Goal: Transaction & Acquisition: Purchase product/service

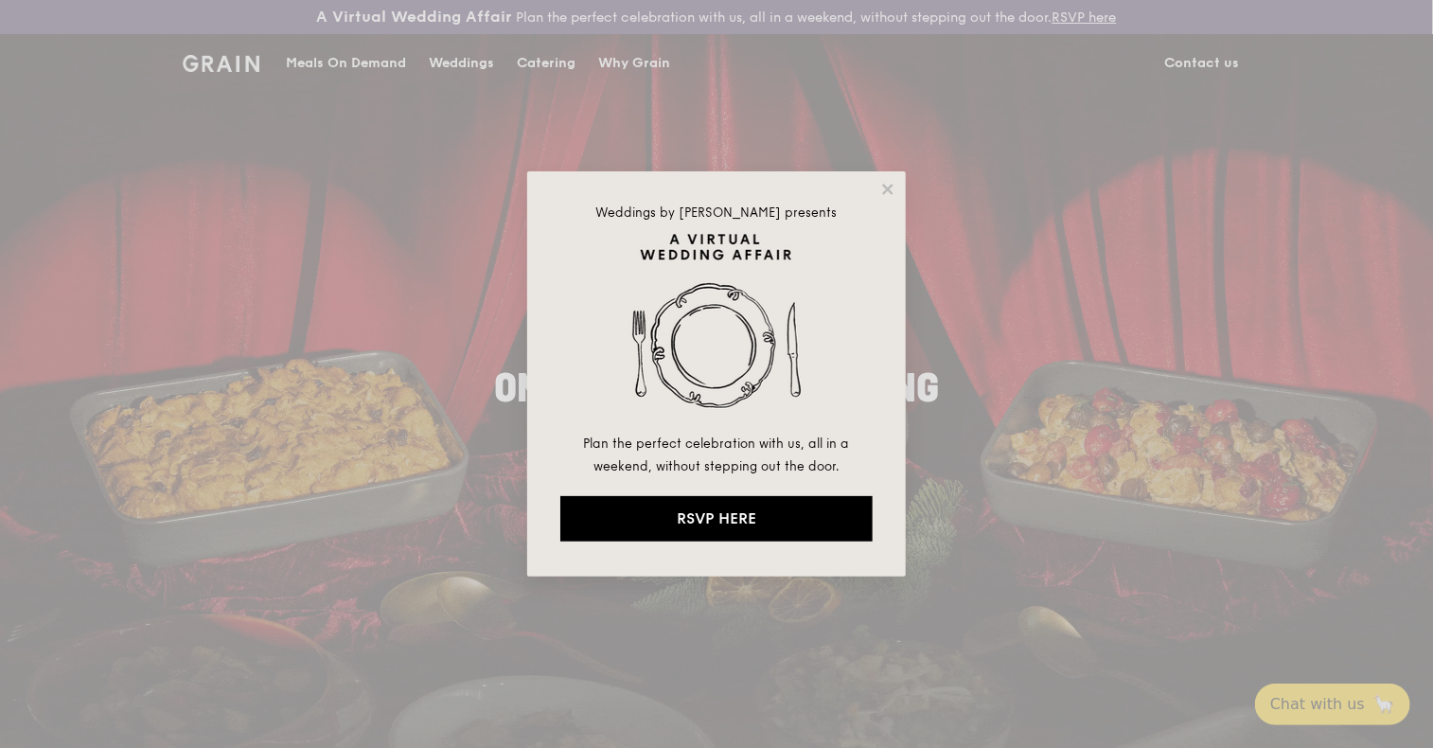
click at [546, 62] on div "Weddings by [PERSON_NAME] presents Plan the perfect celebration with us, all in…" at bounding box center [716, 374] width 1433 height 748
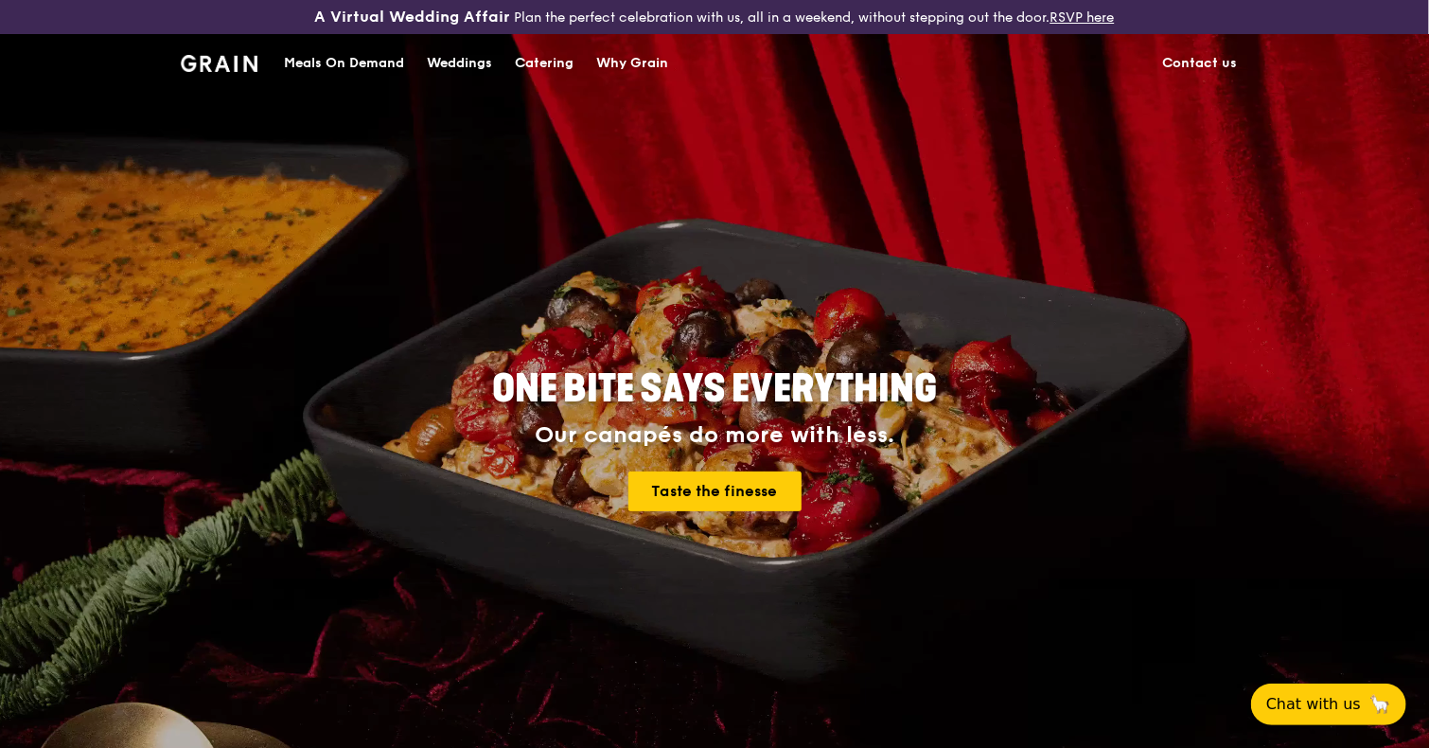
click at [546, 62] on div "Catering" at bounding box center [544, 63] width 59 height 57
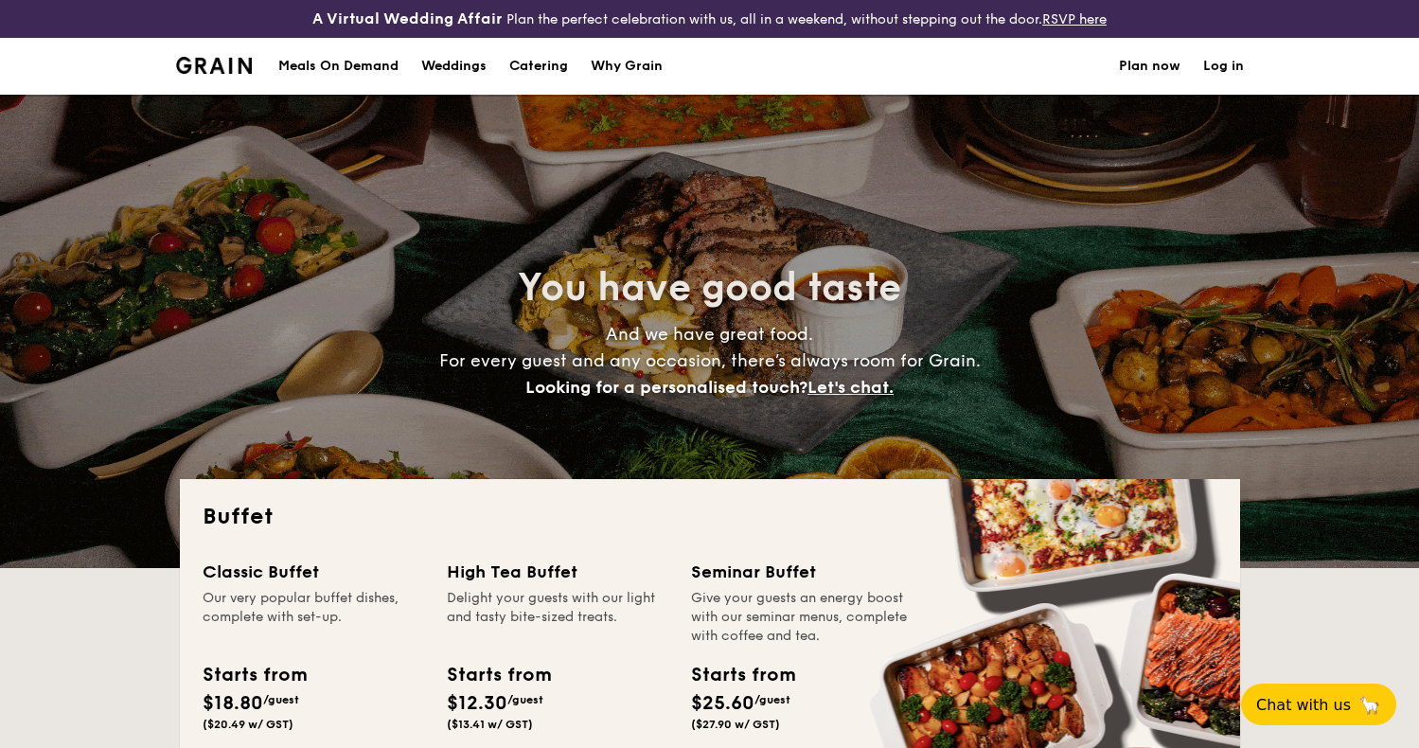
select select
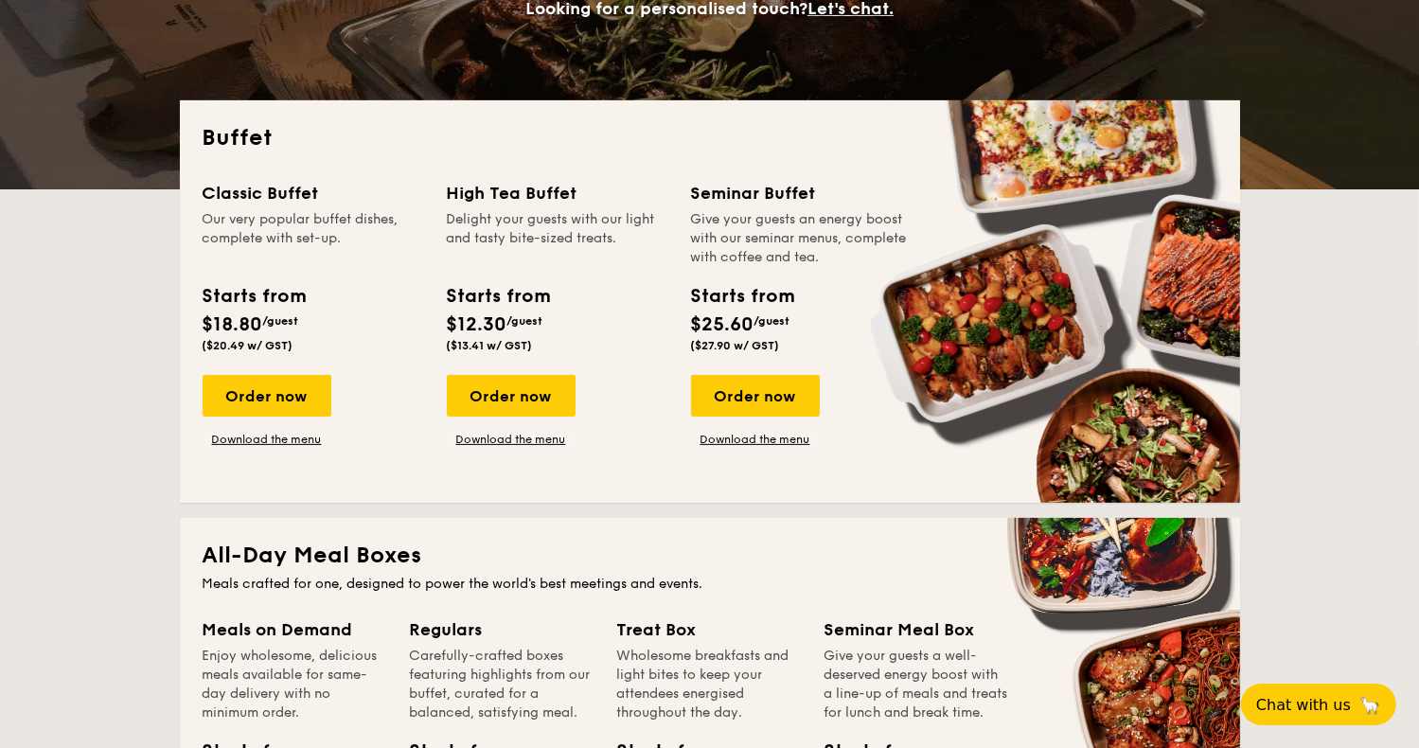
scroll to position [416, 0]
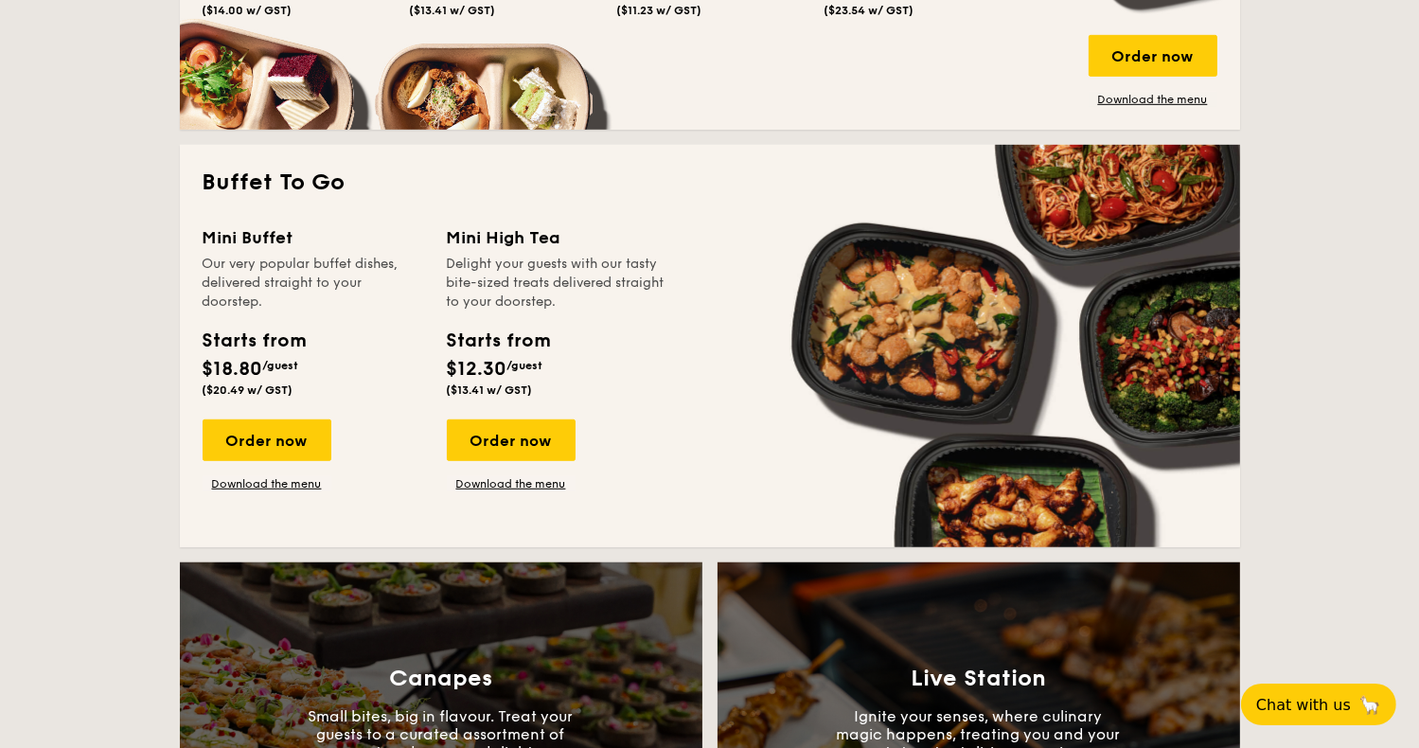
scroll to position [1173, 0]
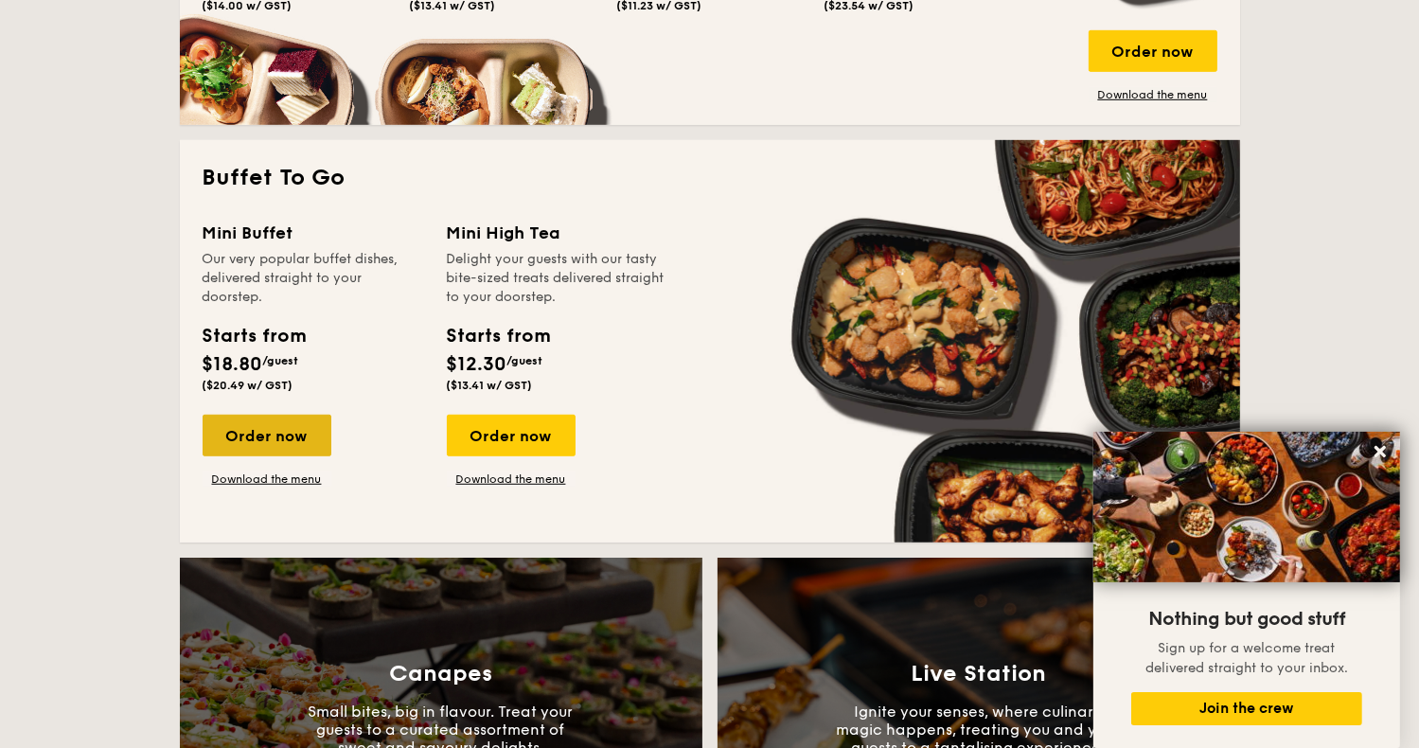
click at [241, 434] on div "Order now" at bounding box center [267, 435] width 129 height 42
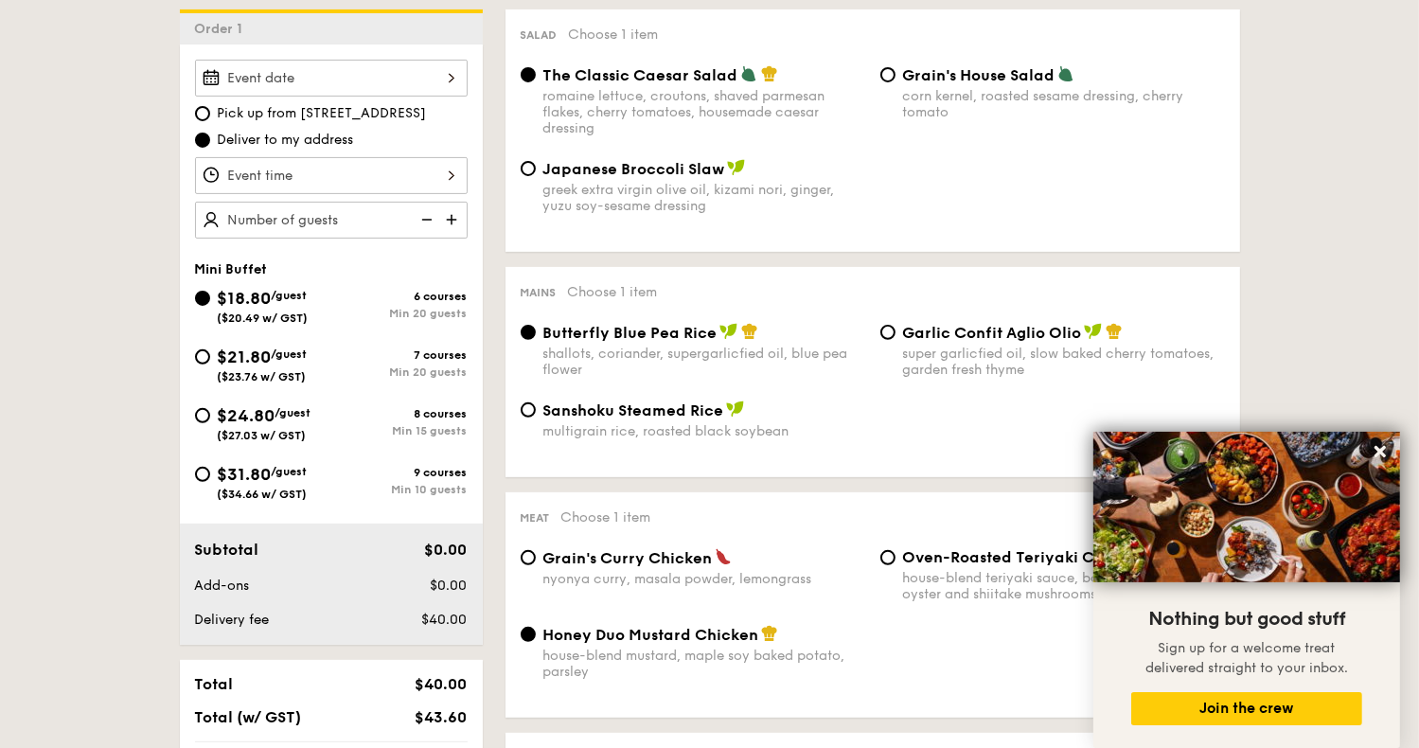
scroll to position [568, 0]
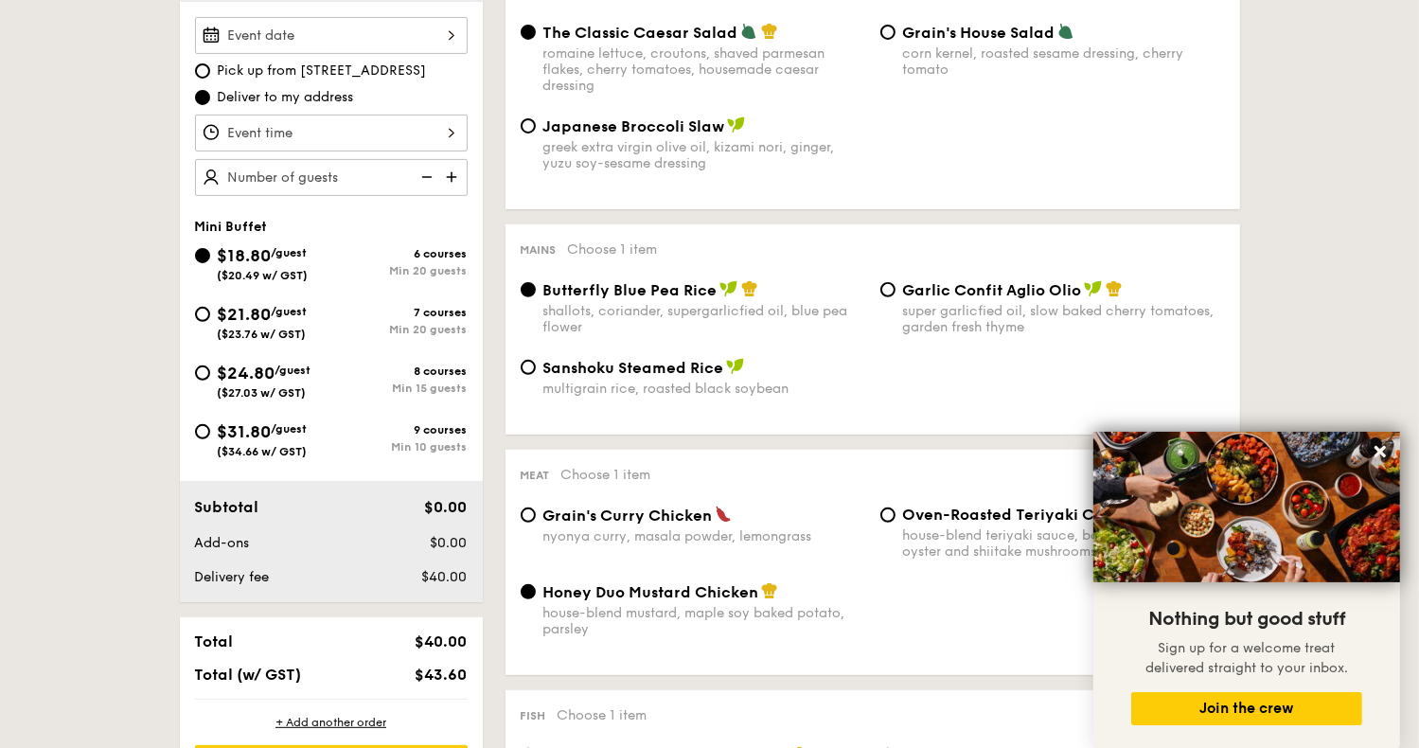
click at [238, 437] on div "$18.80 /guest ($20.49 w/ GST) 6 courses Min 20 guests $21.80 /guest ($23.76 w/ …" at bounding box center [331, 359] width 288 height 235
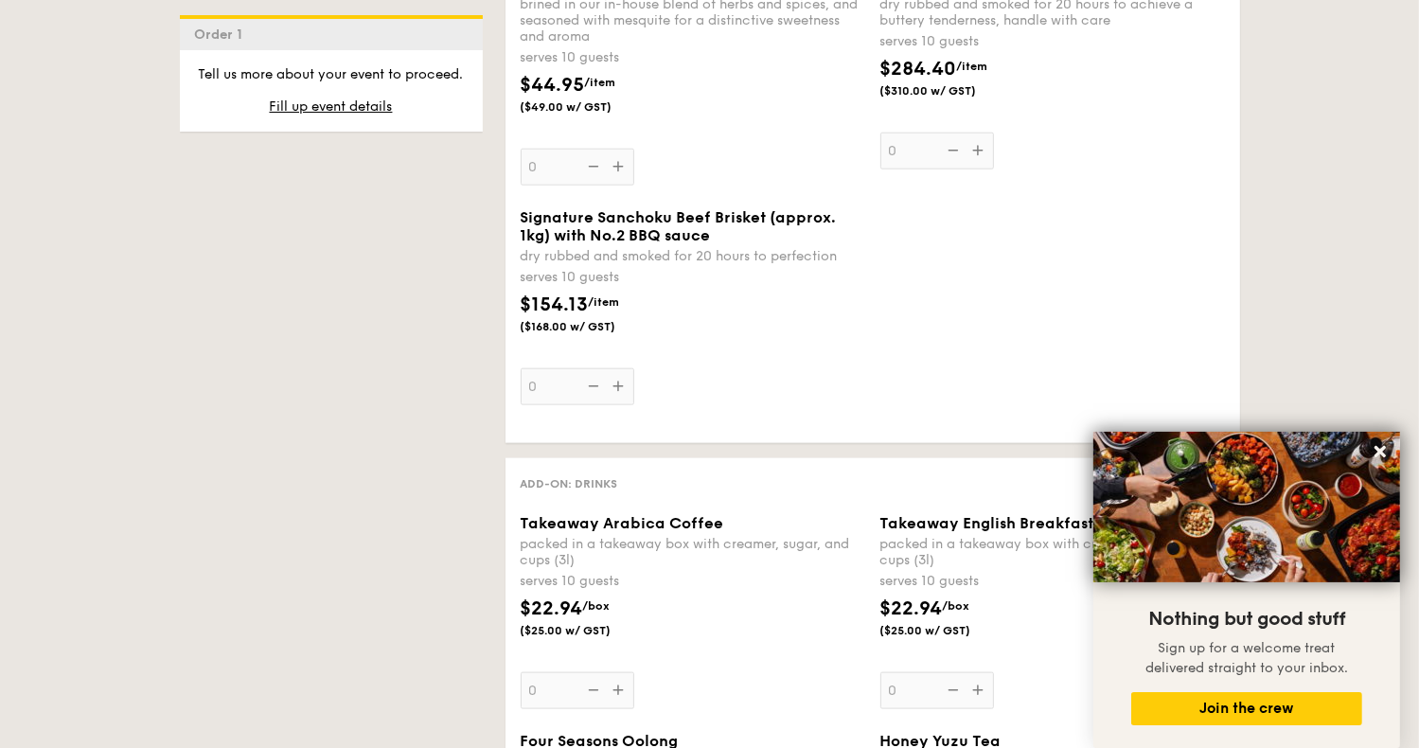
scroll to position [2195, 0]
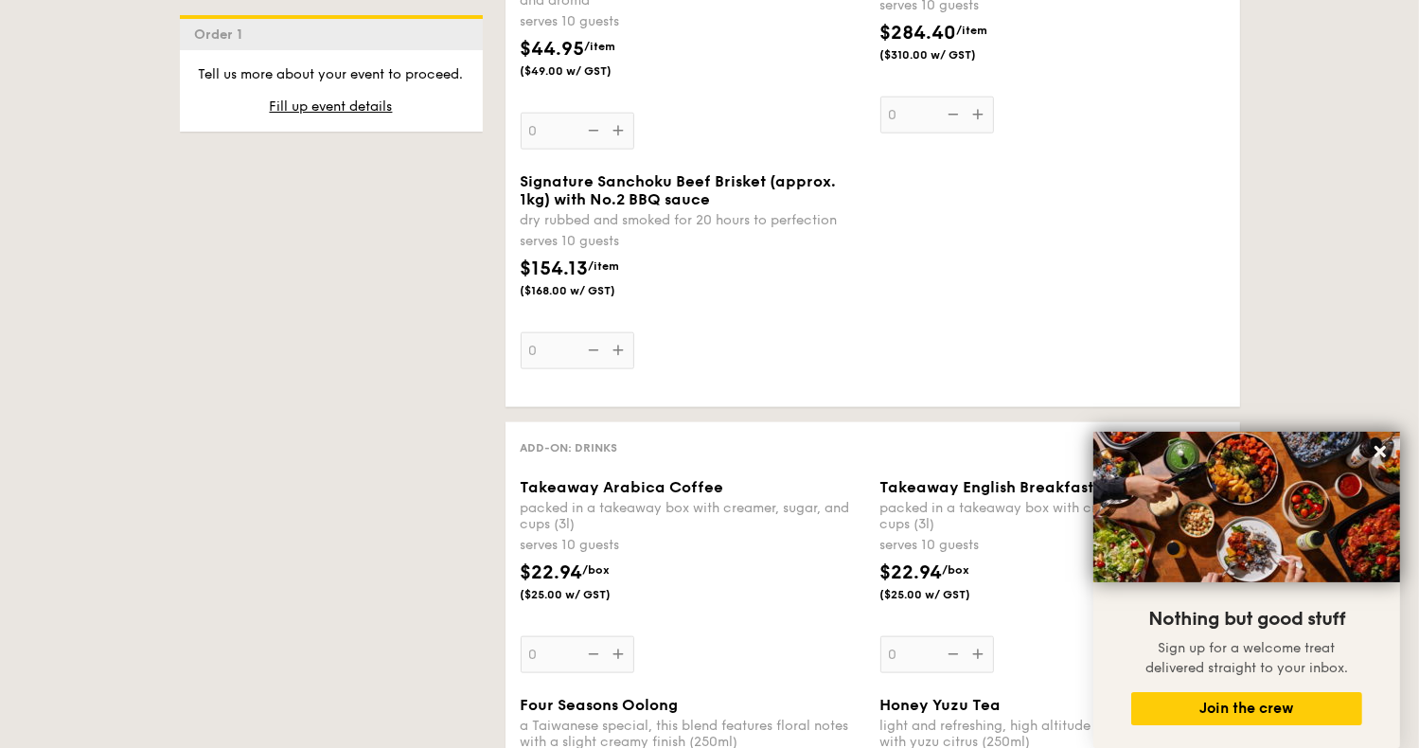
drag, startPoint x: 238, startPoint y: 437, endPoint x: 192, endPoint y: 435, distance: 46.4
click at [192, 435] on div "1 - Select menu 2 - Select items 3 - Check out Order 1 Pick up from [STREET_ADD…" at bounding box center [710, 144] width 1090 height 3779
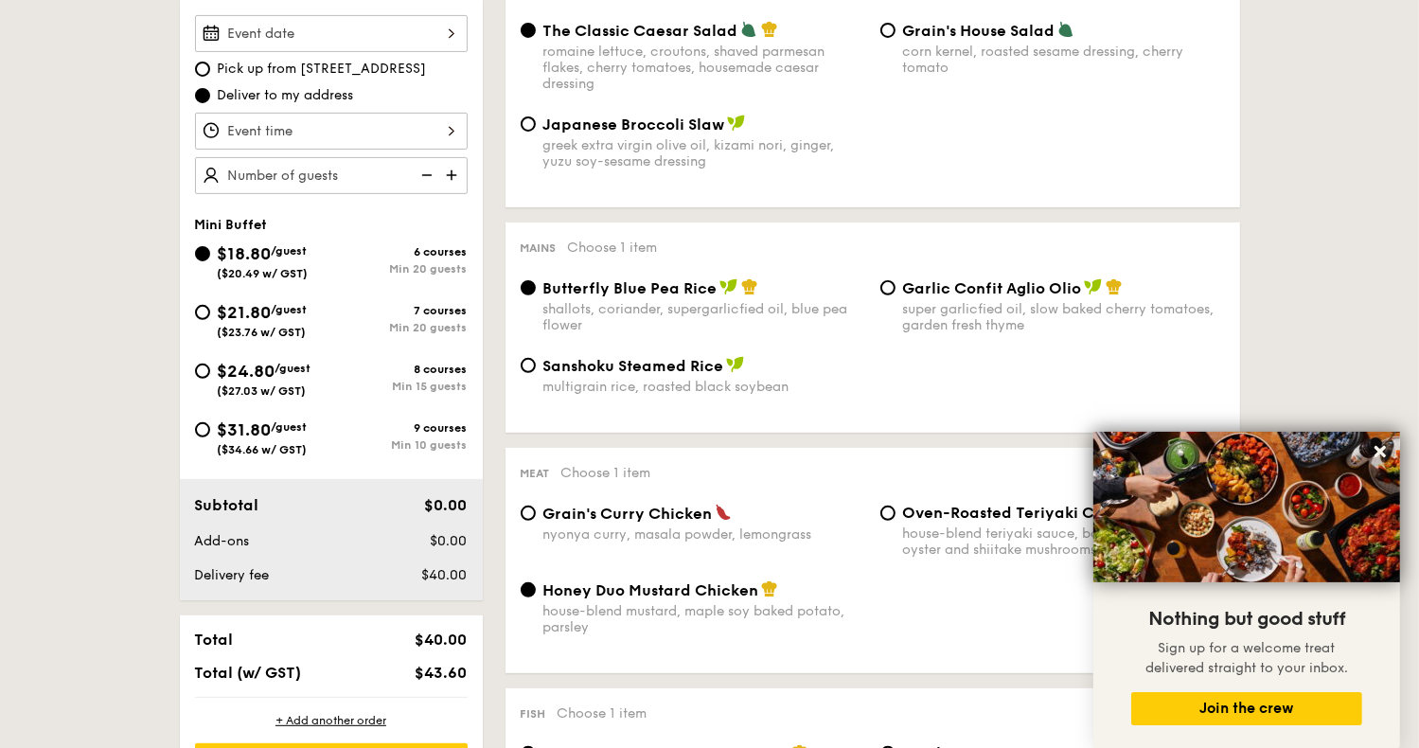
scroll to position [606, 0]
click at [208, 376] on div "$24.80 /guest ($27.03 w/ GST)" at bounding box center [263, 379] width 136 height 40
click at [208, 376] on input "$24.80 /guest ($27.03 w/ GST) 8 courses Min 15 guests" at bounding box center [202, 371] width 15 height 15
radio input "true"
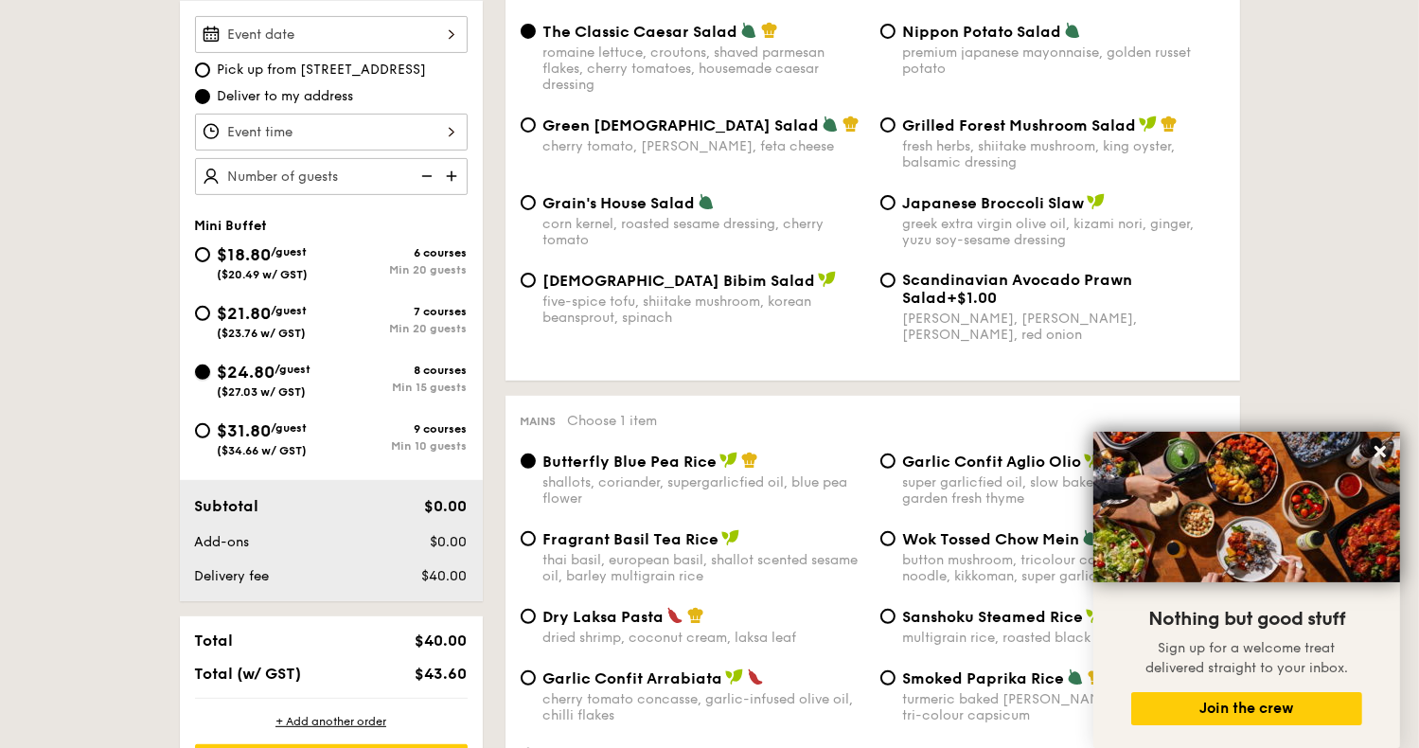
radio input "true"
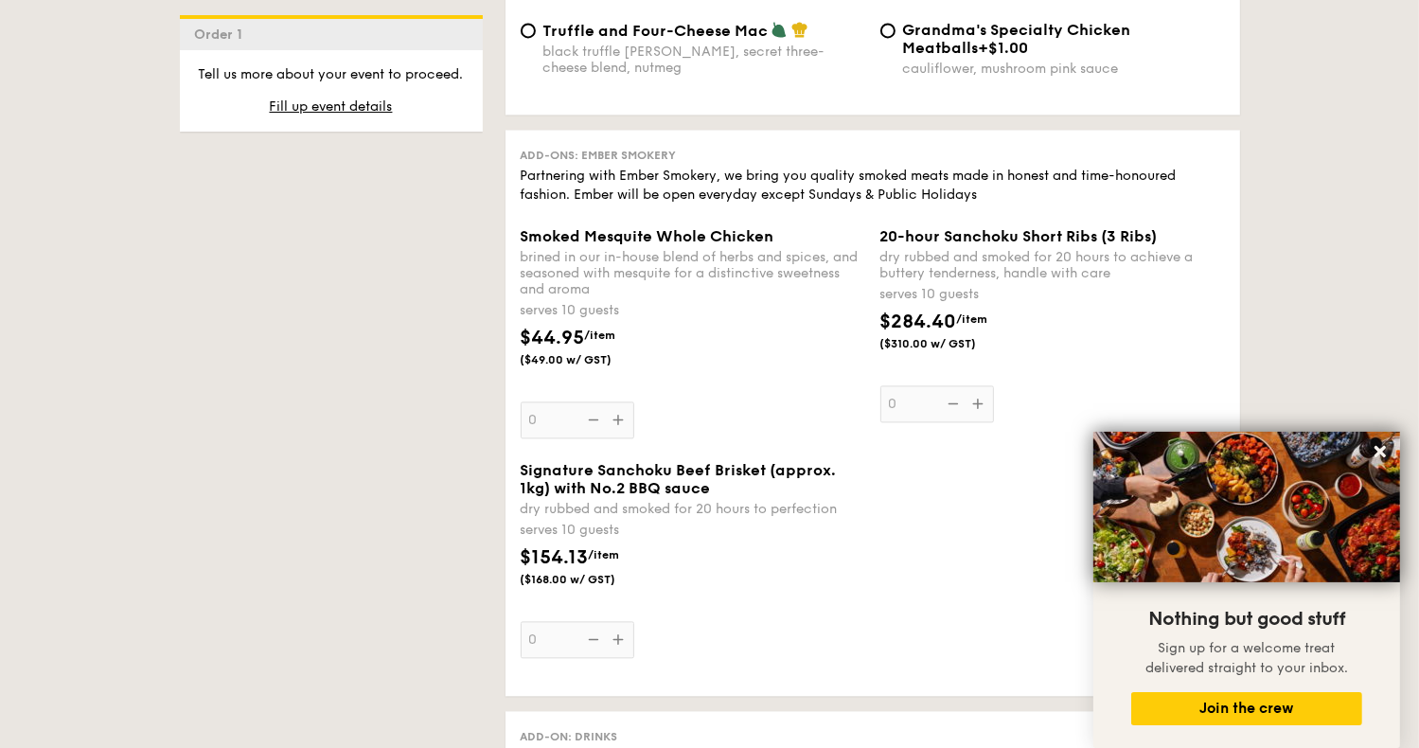
scroll to position [4361, 0]
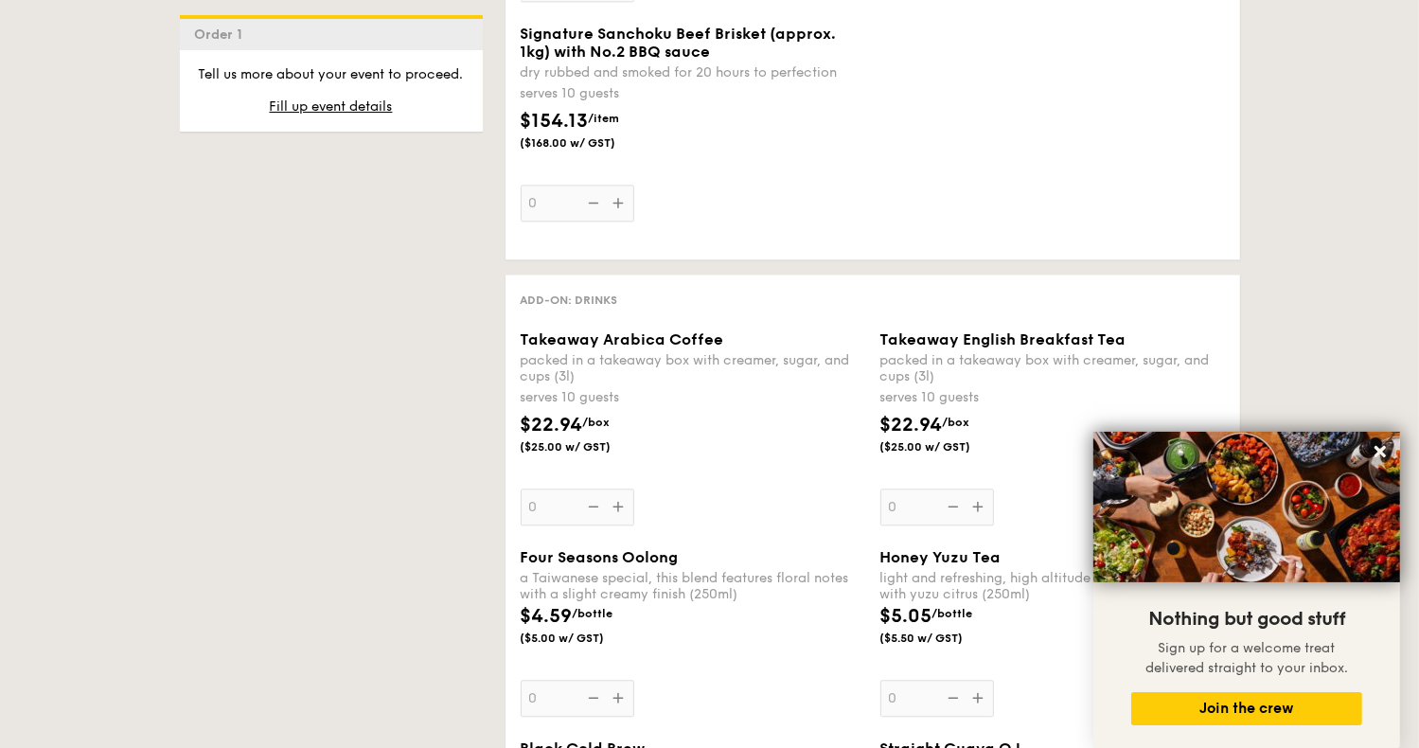
drag, startPoint x: 1415, startPoint y: 33, endPoint x: 1431, endPoint y: 62, distance: 33.5
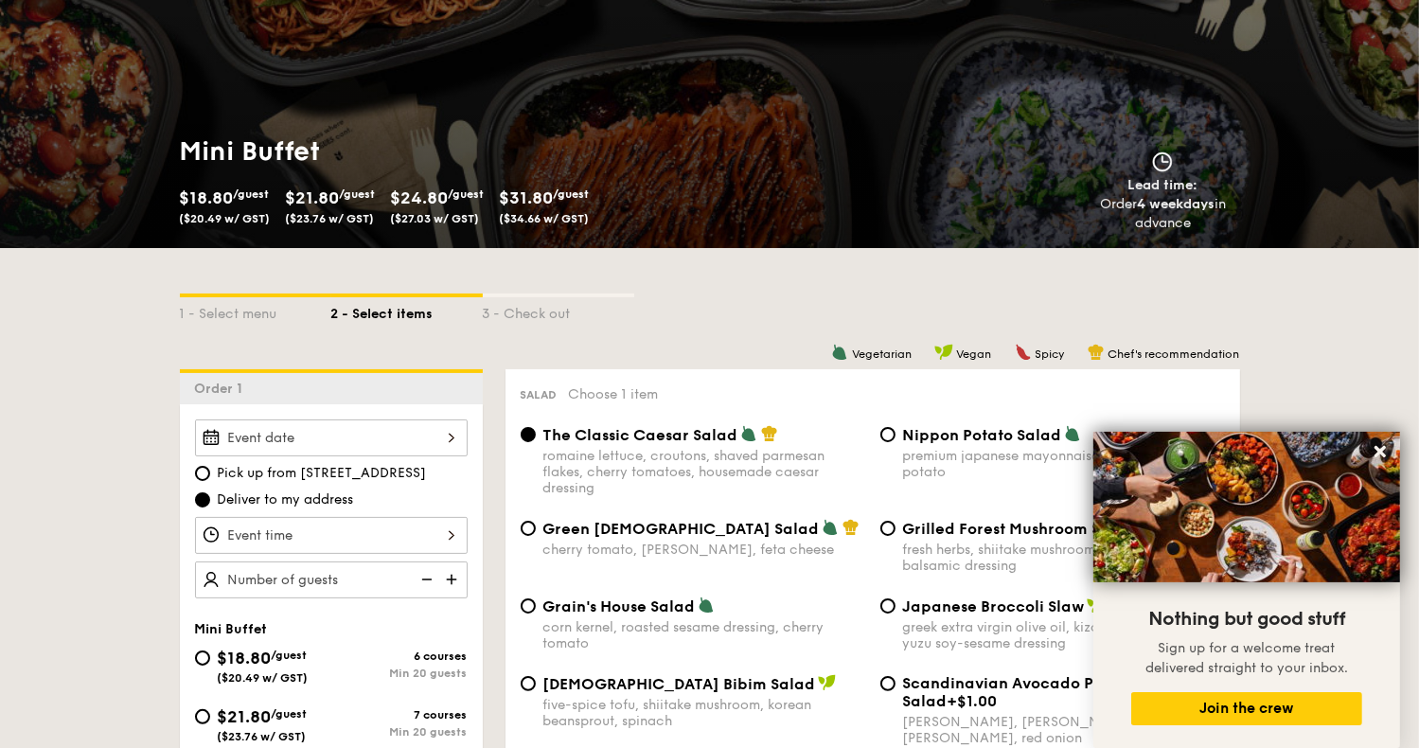
scroll to position [227, 0]
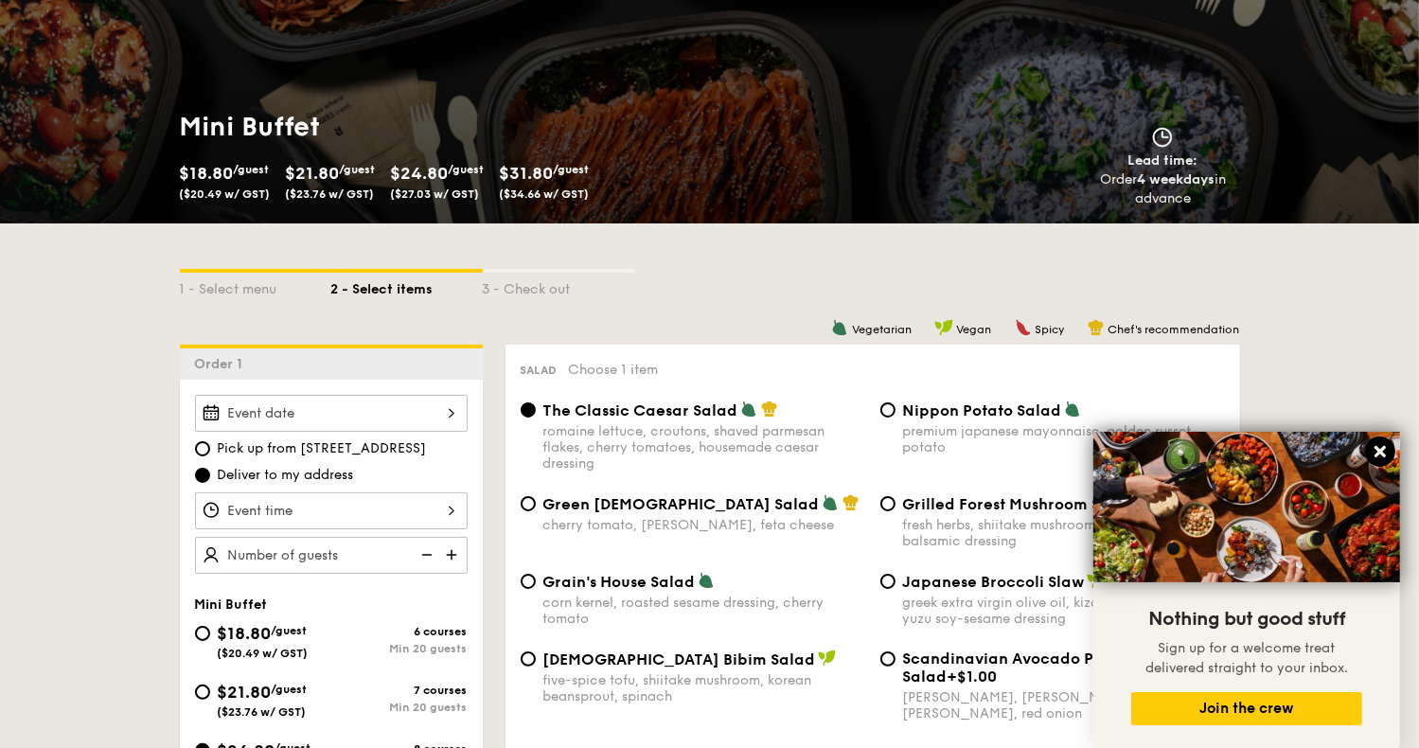
click at [1377, 453] on icon at bounding box center [1379, 451] width 11 height 11
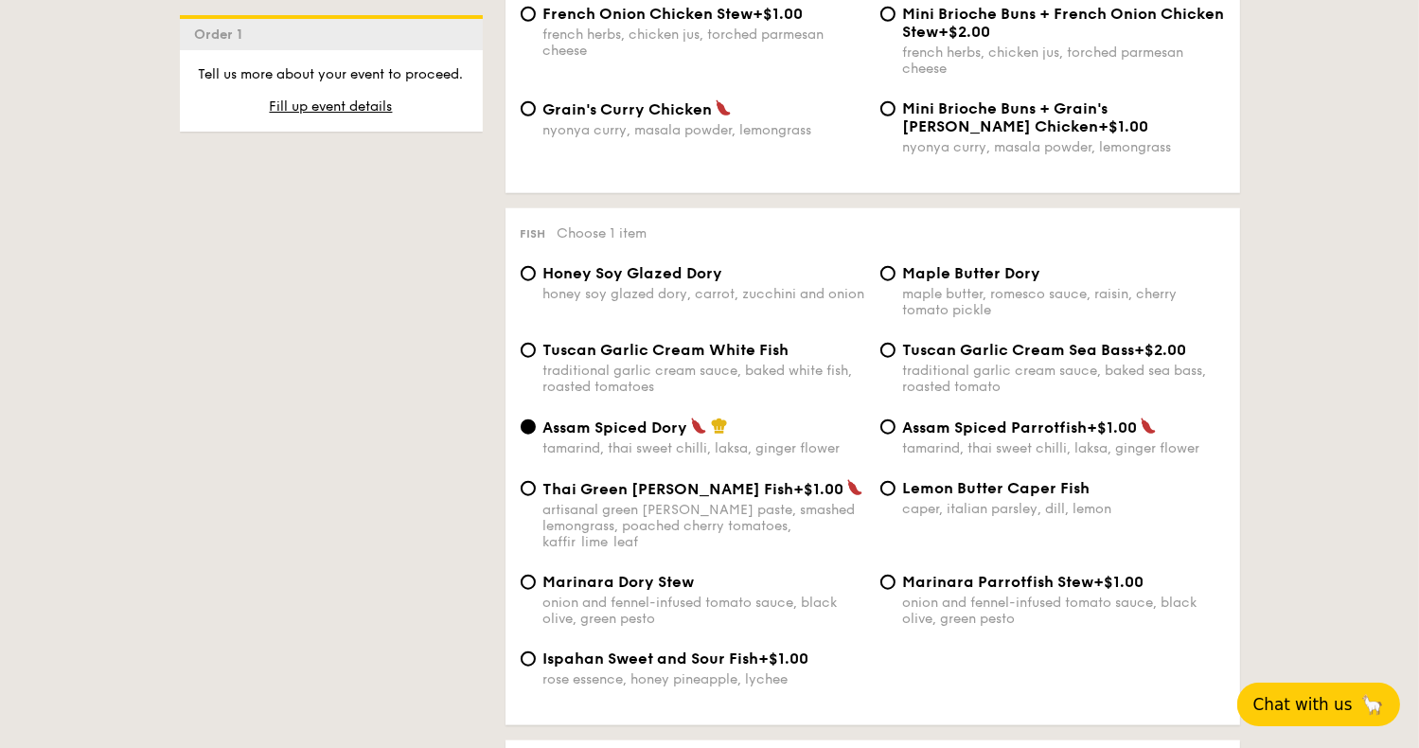
scroll to position [1779, 0]
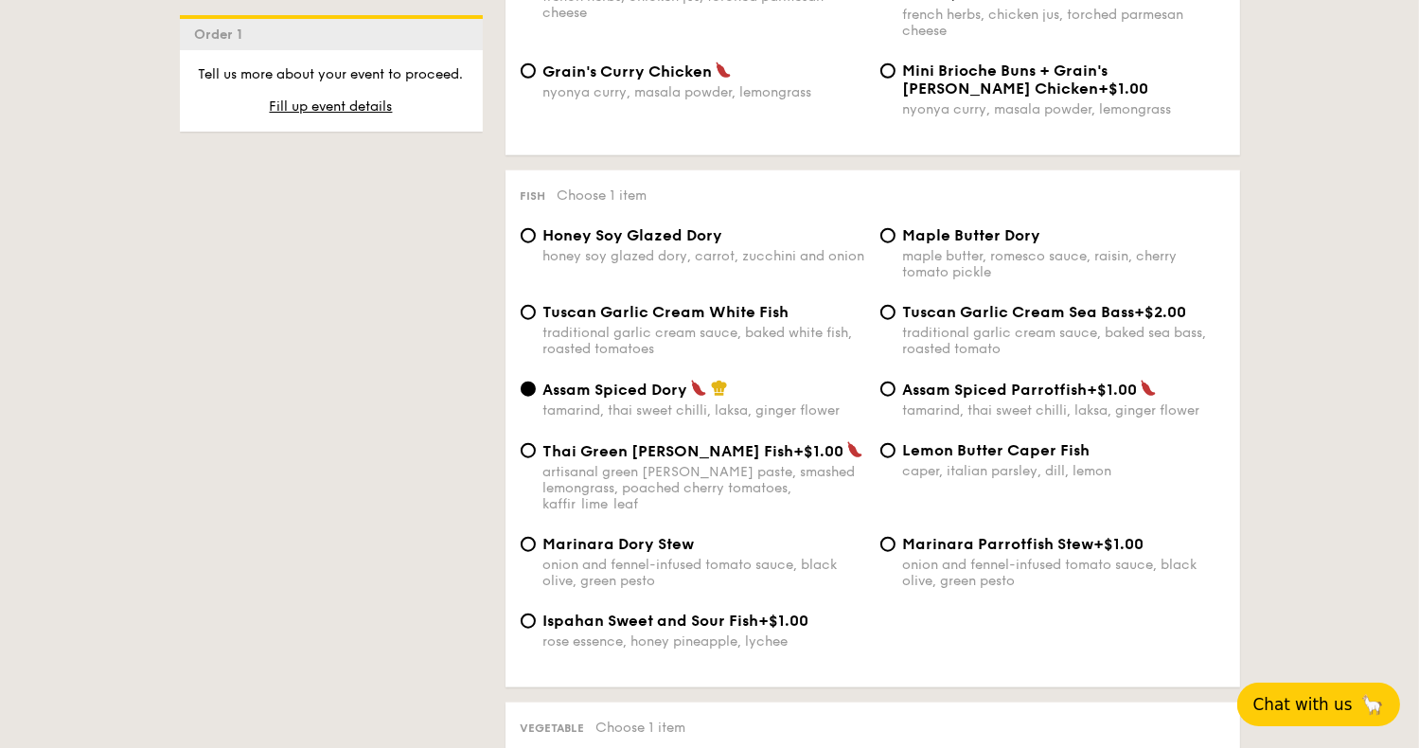
click at [1386, 716] on button "Chat with us 🦙" at bounding box center [1318, 704] width 163 height 44
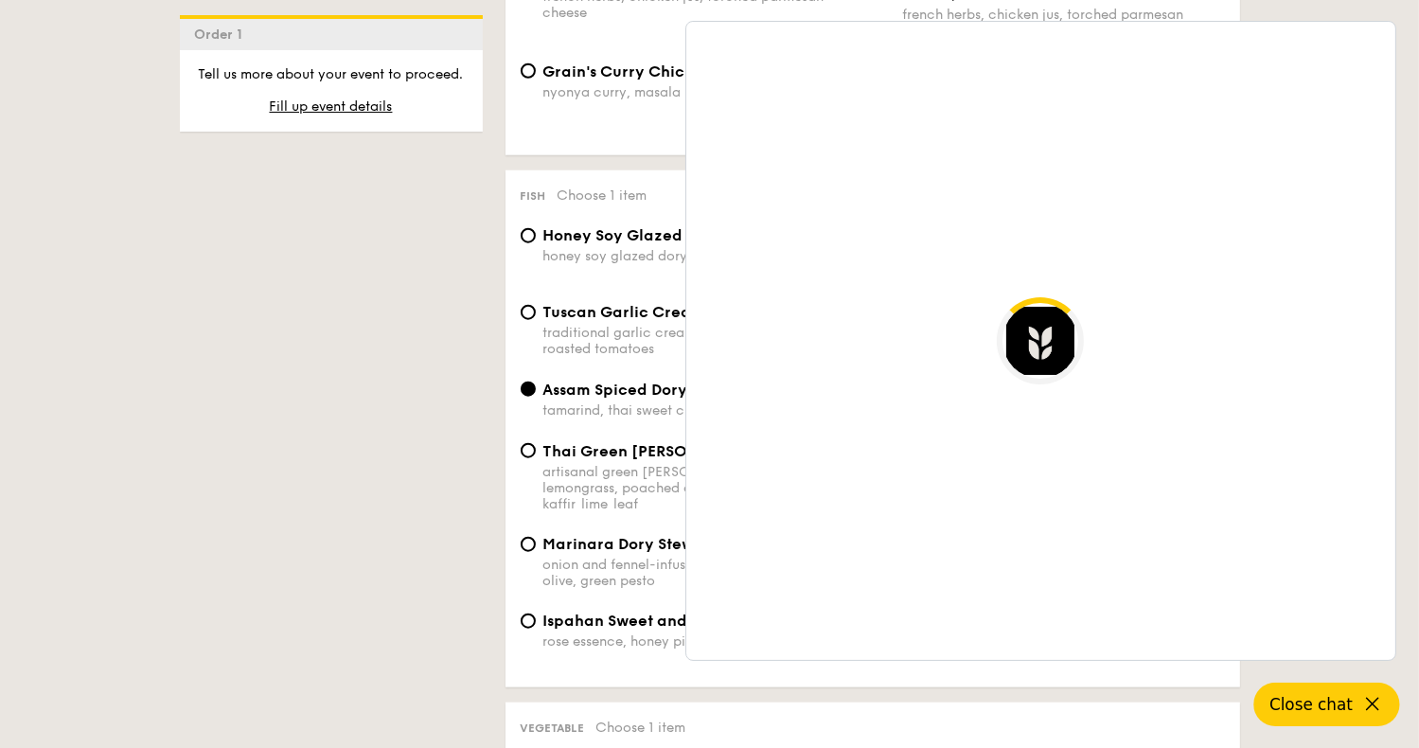
click at [1386, 716] on button "Close chat" at bounding box center [1327, 704] width 146 height 44
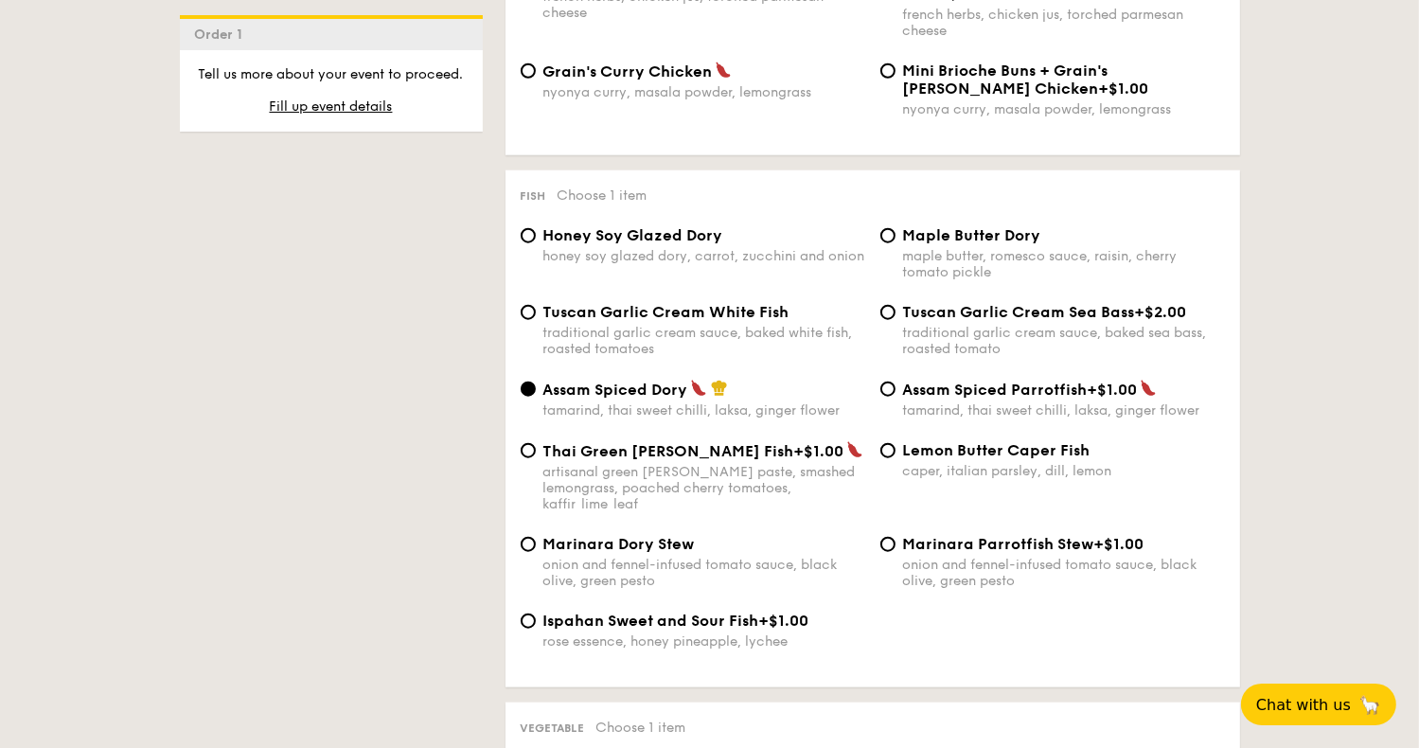
drag, startPoint x: 1386, startPoint y: 716, endPoint x: 1303, endPoint y: 617, distance: 129.6
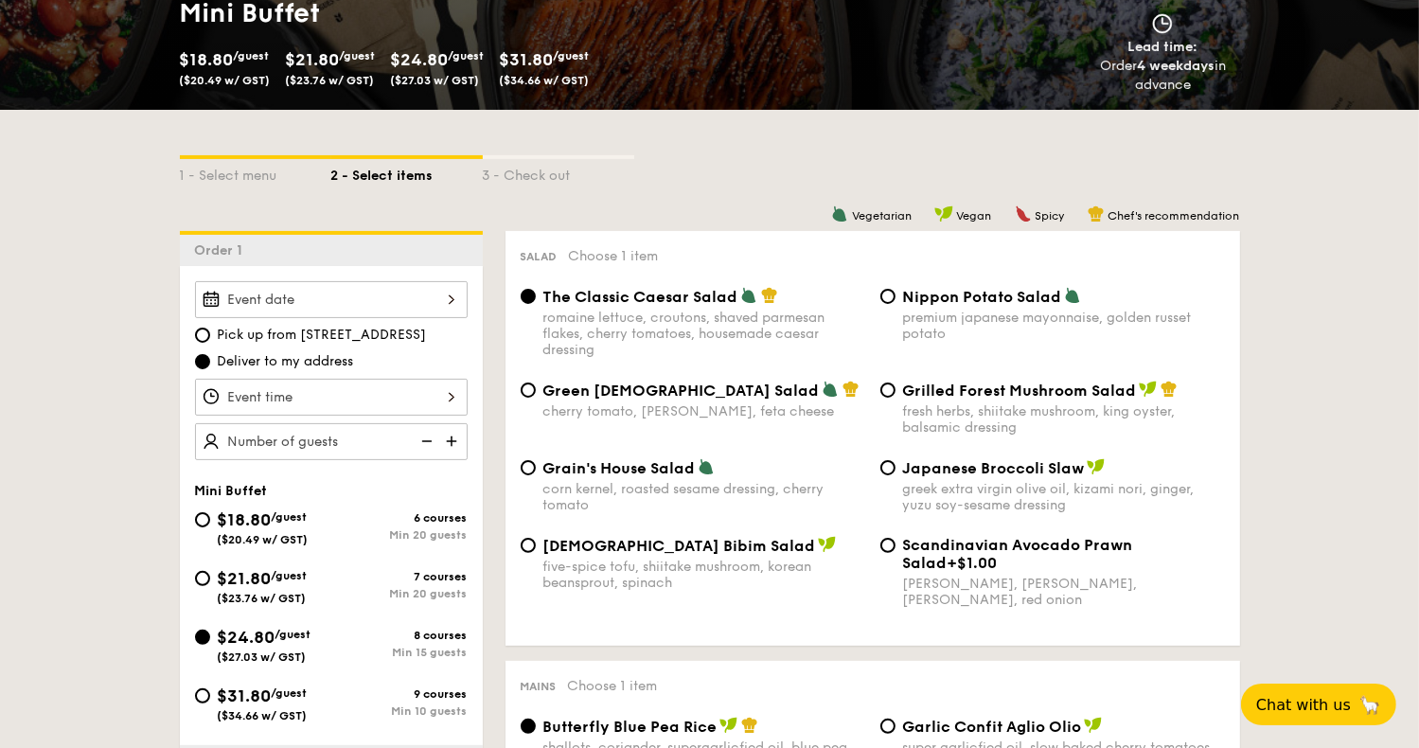
scroll to position [303, 0]
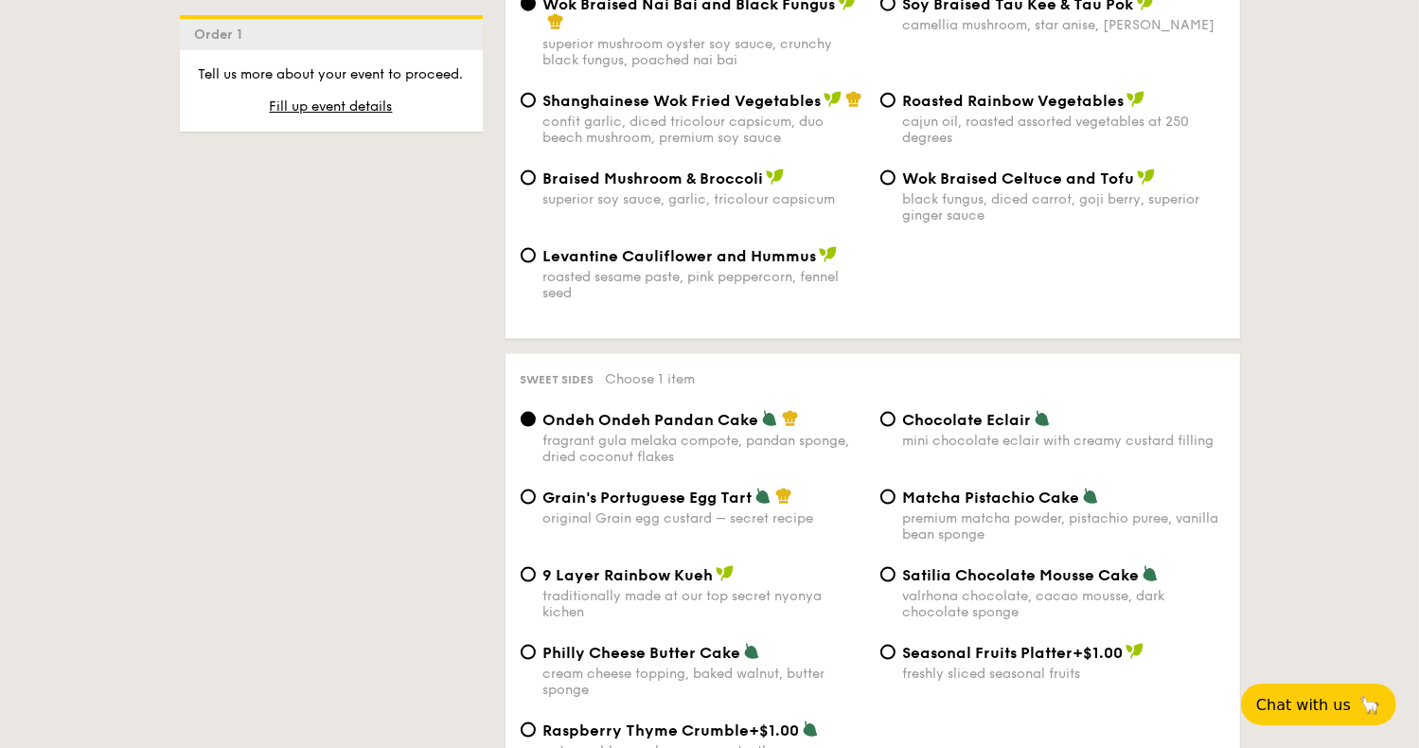
scroll to position [2561, 0]
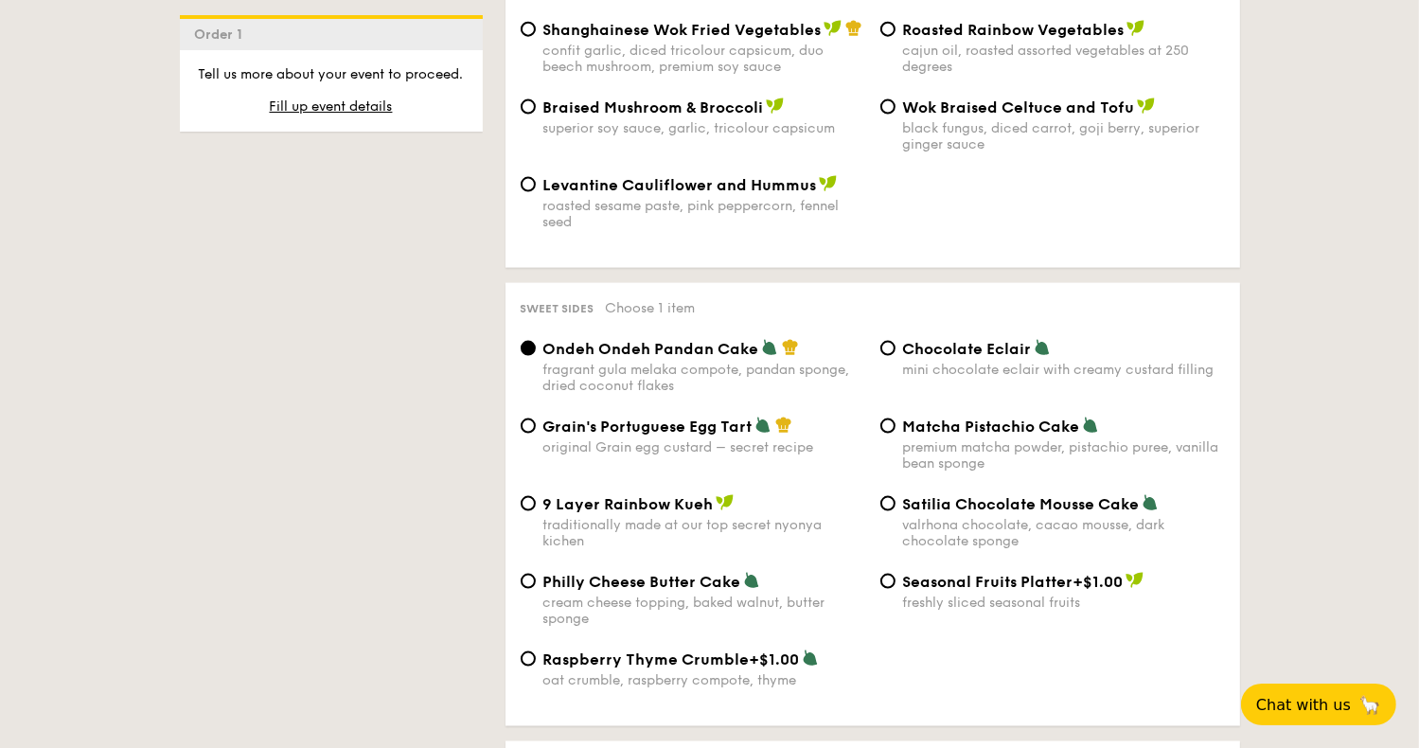
click at [1418, 739] on div "1 - Select menu 2 - Select items 3 - Check out Order 1 Pick up from 5 Burn Road…" at bounding box center [709, 735] width 1419 height 5796
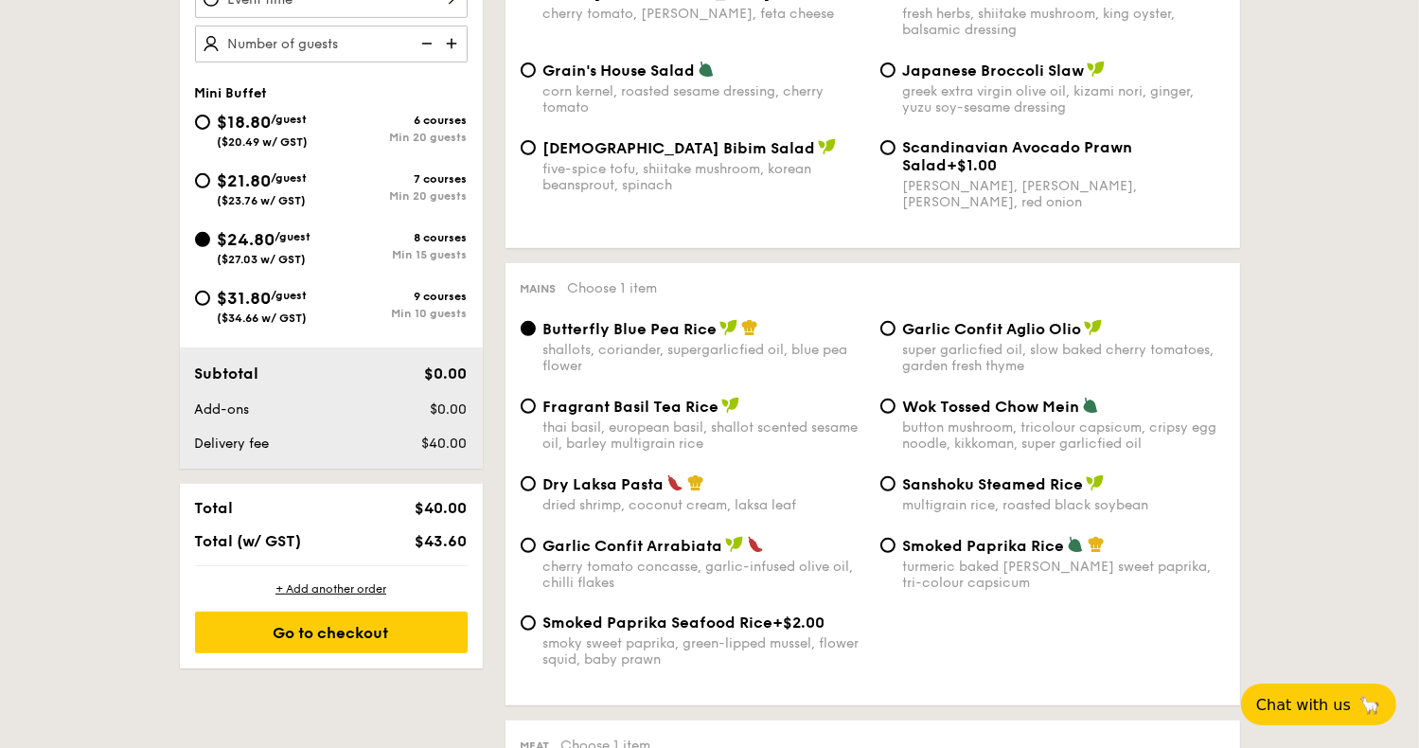
scroll to position [83, 0]
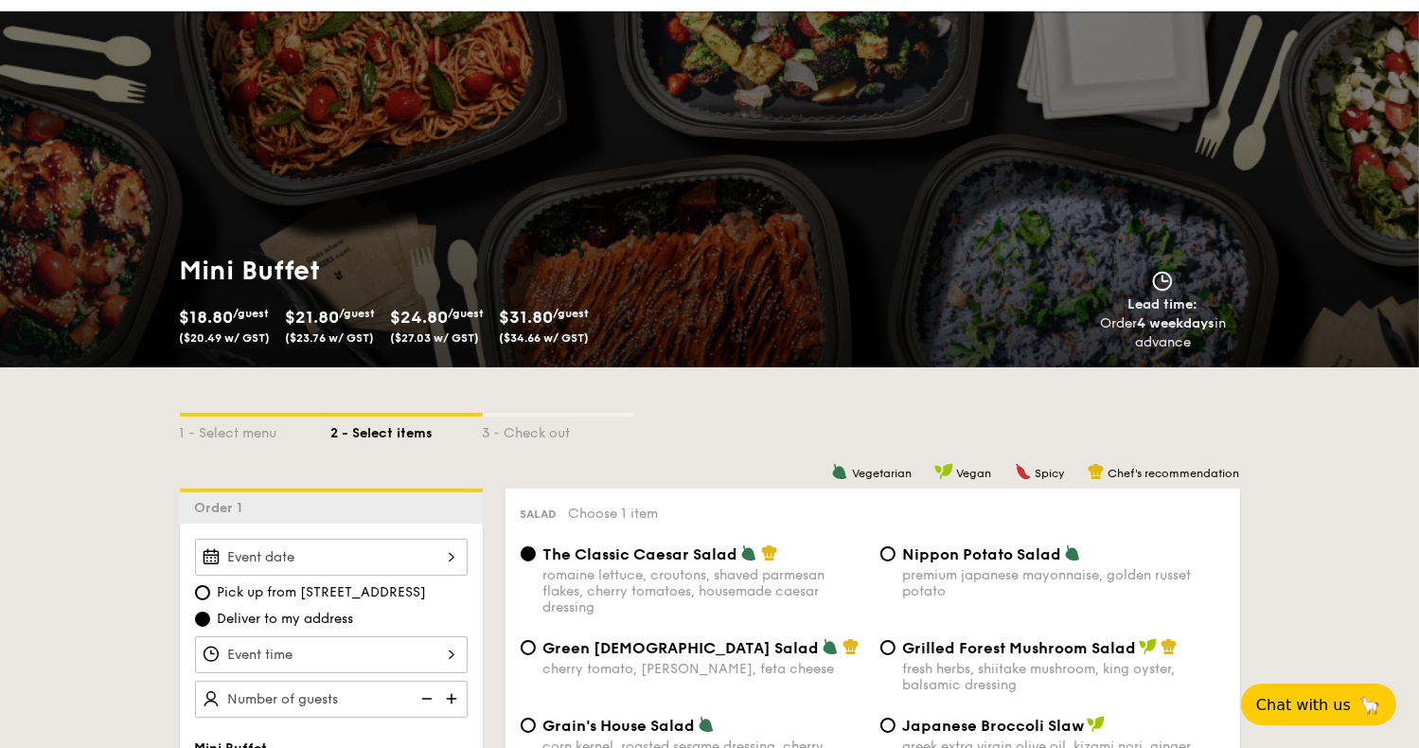
click at [1411, 217] on div "Mini Buffet $18.80 /guest ($20.49 w/ GST) $21.80 /guest ($23.76 w/ GST) $24.80 …" at bounding box center [709, 189] width 1419 height 356
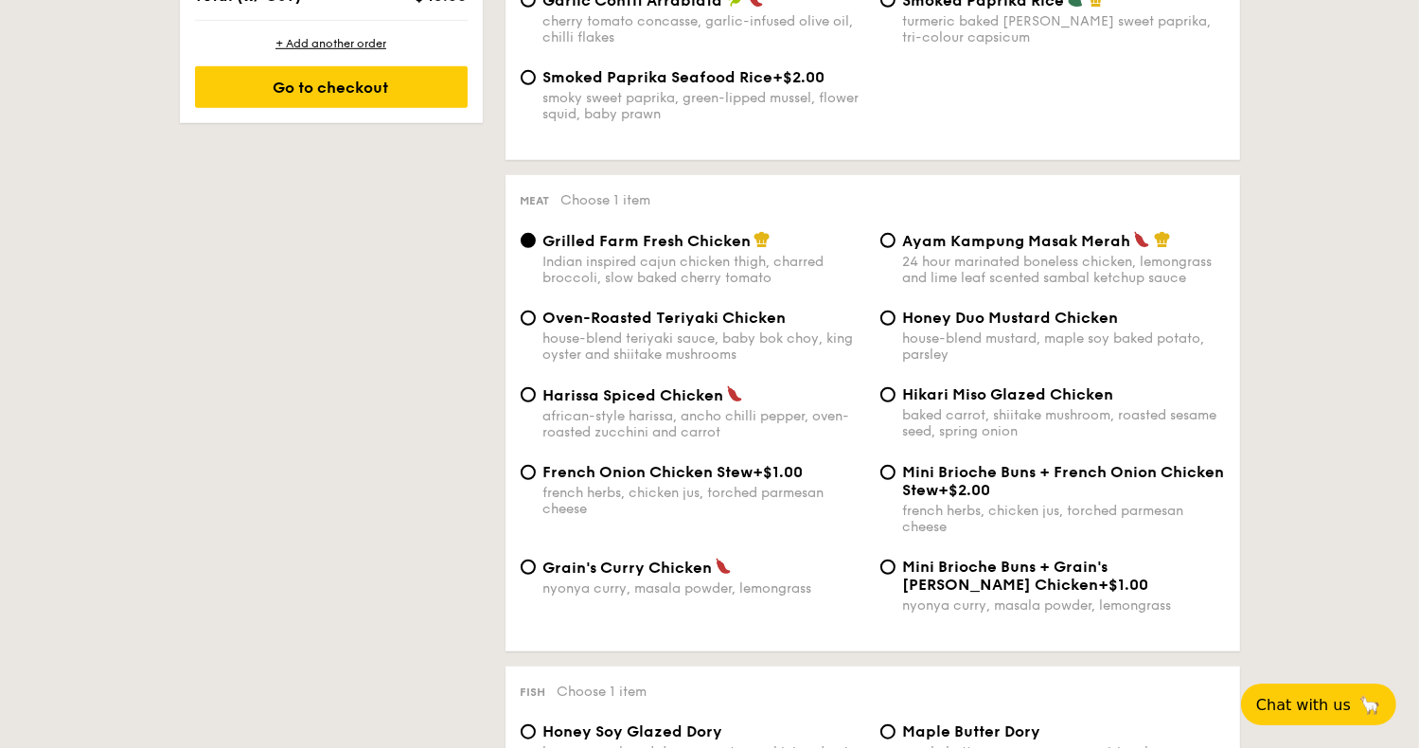
scroll to position [1308, 0]
